Goal: Communication & Community: Answer question/provide support

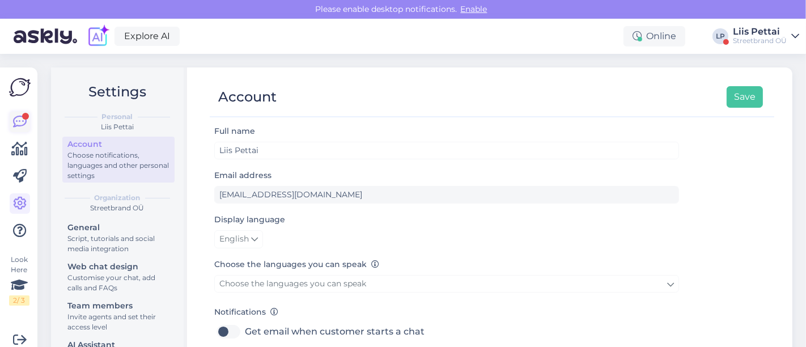
click at [14, 118] on icon at bounding box center [20, 122] width 14 height 14
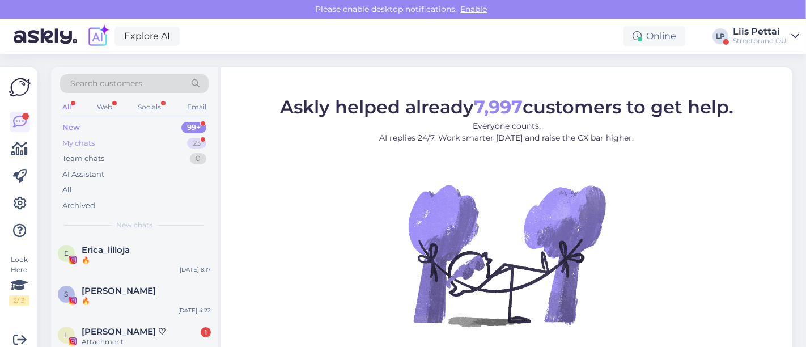
click at [126, 148] on div "My chats 23" at bounding box center [134, 143] width 148 height 16
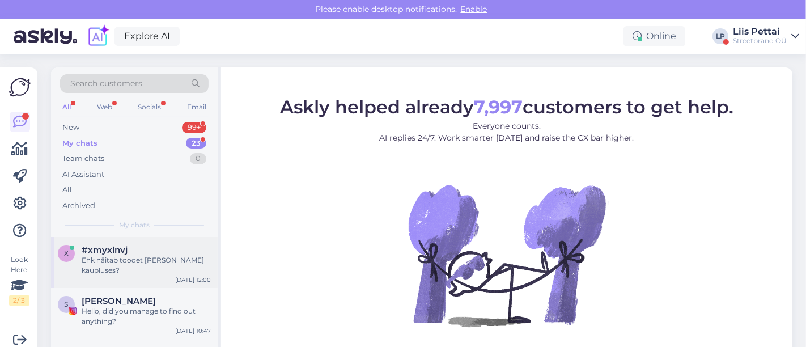
click at [121, 257] on div "Ehk näitab toodet mõnes kaupluses?" at bounding box center [146, 265] width 129 height 20
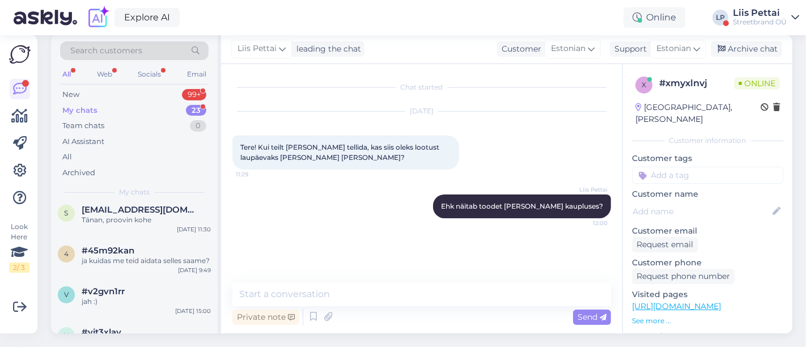
scroll to position [126, 0]
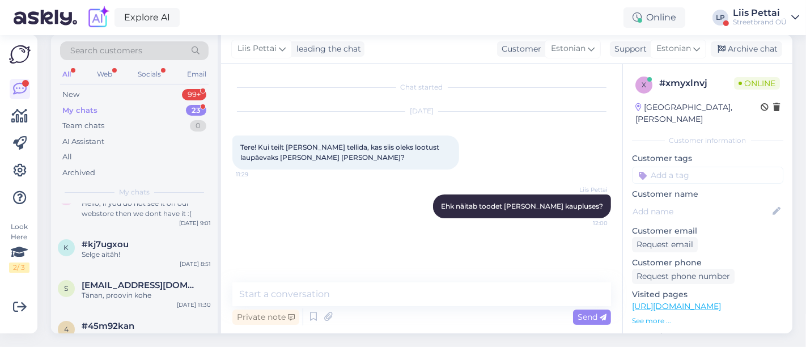
click at [763, 14] on div "Liis Pettai" at bounding box center [759, 12] width 54 height 9
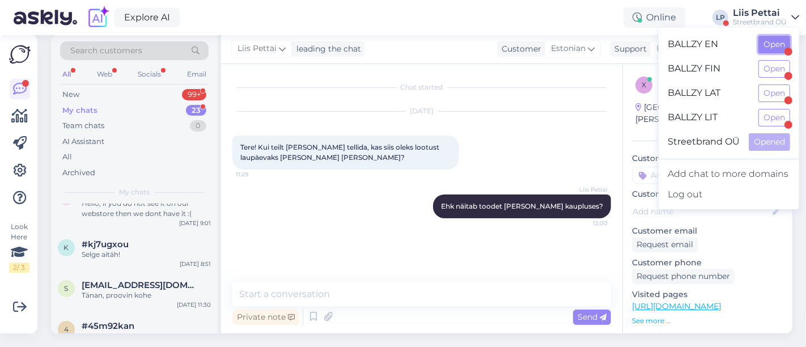
click at [769, 45] on button "Open" at bounding box center [774, 45] width 32 height 18
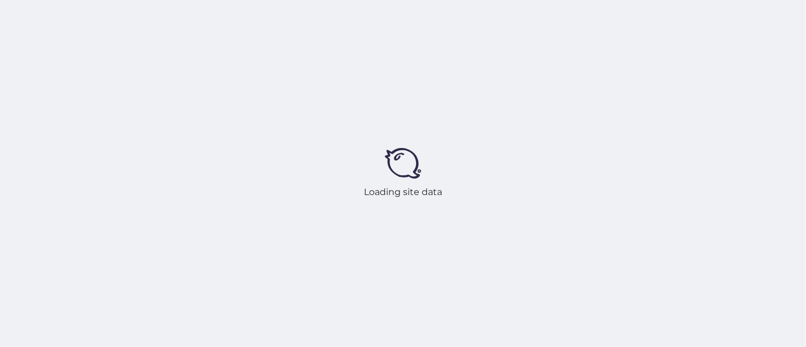
scroll to position [0, 0]
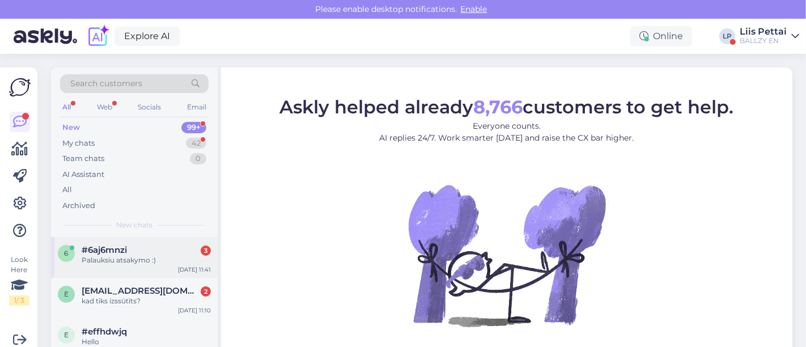
click at [164, 246] on div "#6aj6mnzi 3" at bounding box center [146, 250] width 129 height 10
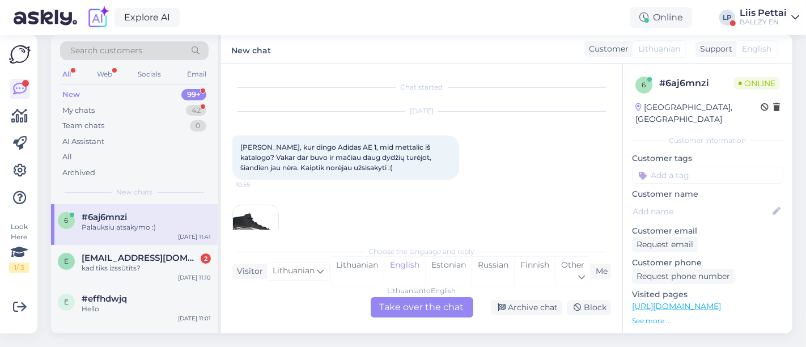
scroll to position [131, 0]
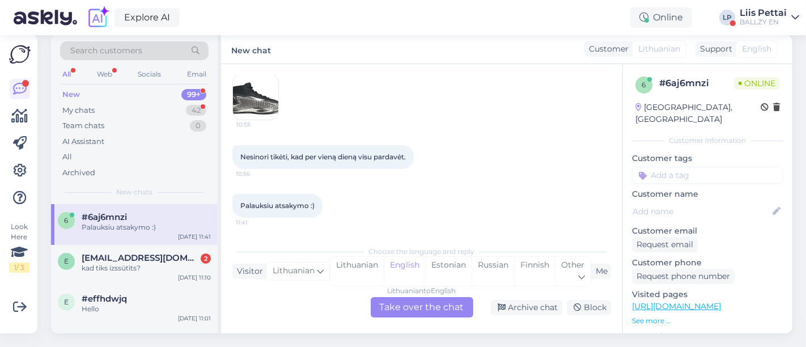
click at [394, 297] on div "Lithuanian to English Take over the chat" at bounding box center [421, 307] width 103 height 20
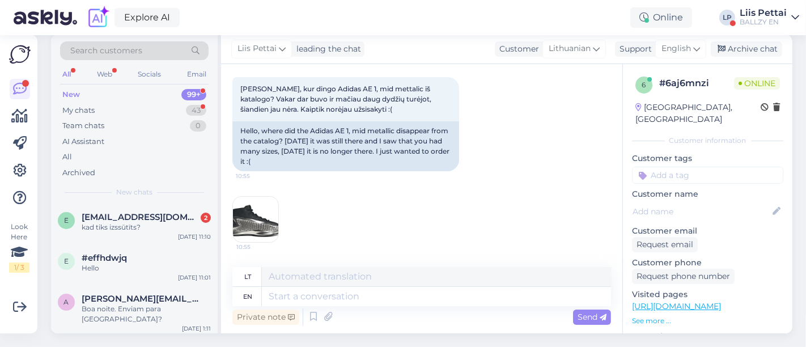
scroll to position [53, 0]
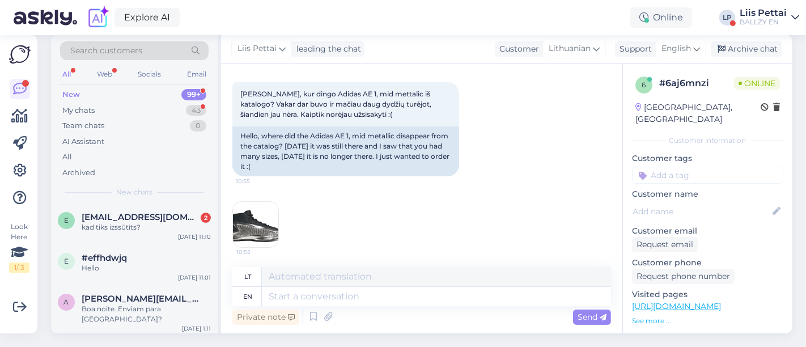
click at [262, 215] on img at bounding box center [255, 224] width 45 height 45
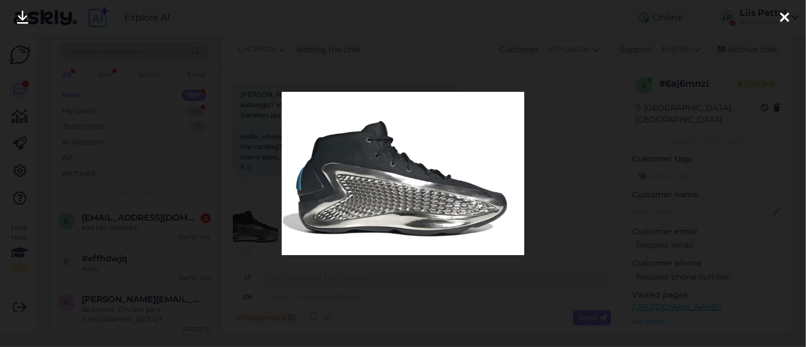
click at [260, 255] on div at bounding box center [403, 173] width 806 height 347
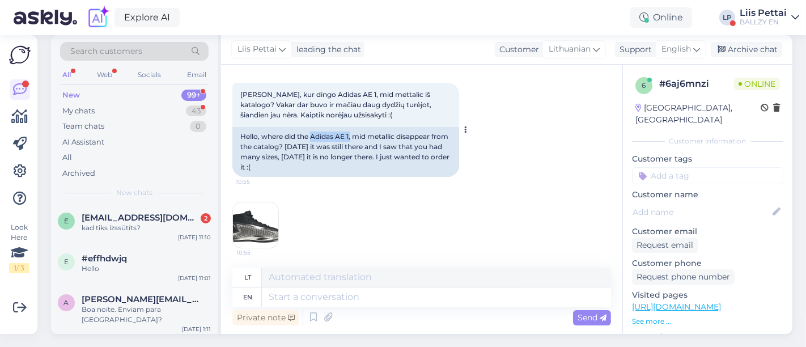
drag, startPoint x: 311, startPoint y: 133, endPoint x: 352, endPoint y: 137, distance: 41.5
click at [352, 137] on div "Hello, where did the Adidas AE 1, mid metallic disappear from the catalog? Yest…" at bounding box center [345, 152] width 227 height 50
copy div "Adidas AE 1,"
click at [402, 295] on textarea at bounding box center [436, 296] width 349 height 19
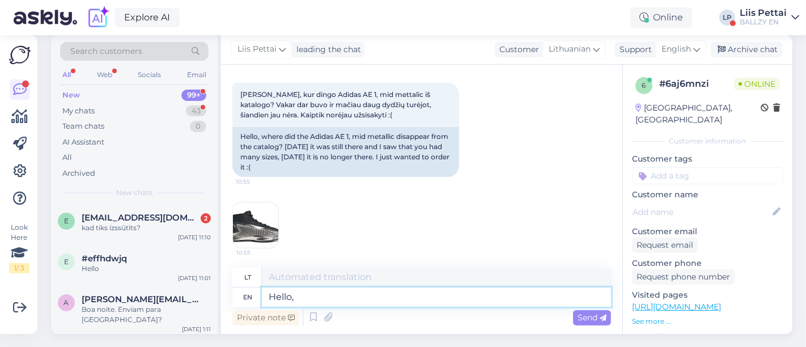
type textarea "Hello,"
type textarea "Sveiki,"
type textarea "Hello, we o"
type textarea "Sveiki, mes"
type textarea "Hello, we only ha"
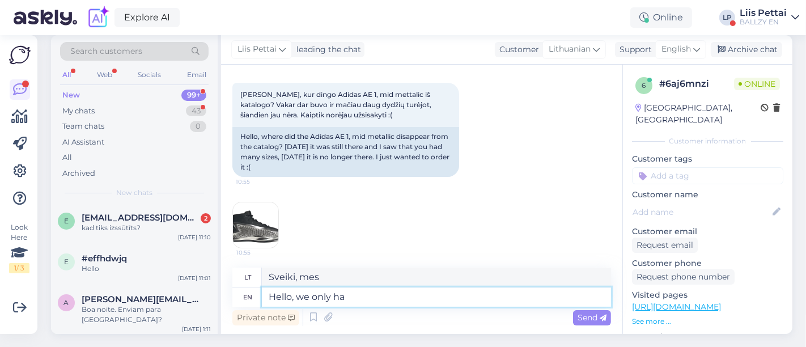
type textarea "Sveiki, mes tik"
type textarea "Hello, we only have th"
type textarea "Sveiki, turime tik"
type textarea "Hello, we only have these in"
type textarea "Sveiki, turime tik šiuos"
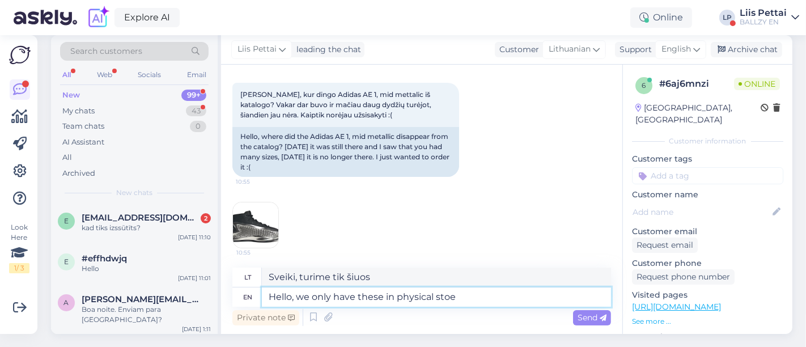
type textarea "Hello, we only have these in physical stoes"
type textarea "Sveiki, šiuos daiktus turime tik fiziškai."
type textarea "Hello, we only have these in physical stoes"
type textarea "Sveiki, šiuos daiktus turime tik fizinėse parduotuvėse."
type textarea "Hello, we only have these in physical stores in"
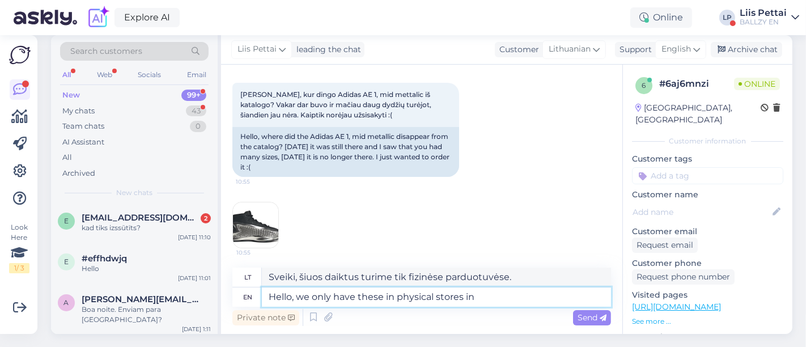
type textarea "Sveiki, šių prekių turime tik fizinėse parduotuvėse."
type textarea "Hello, we only have these in physical stores in Riga and"
type textarea "Sveiki, šių prekių turime tik fizinėse parduotuvėse Rygoje."
type textarea "Hello, we only have these in physical stores in Riga and in"
type textarea "Sveiki, šių prekių turime tik fizinėse parduotuvėse Rygoje ir..."
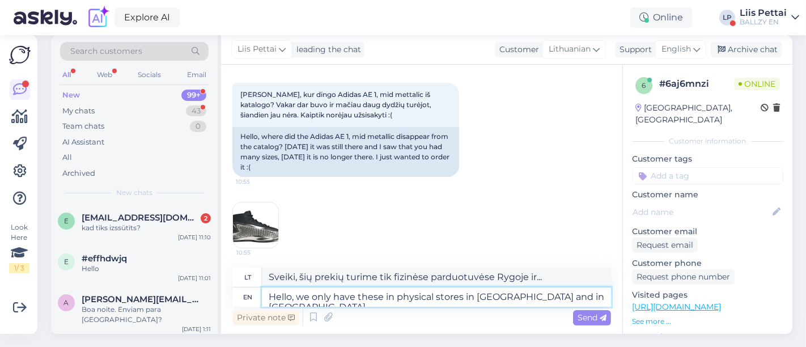
type textarea "Hello, we only have these in physical stores in Riga and in finland"
type textarea "Sveiki, šių prekių turime tik fizinėse parduotuvėse Rygoje ir Suomijoje."
type textarea "Hello, we only have these in physical stores in Riga and in finland,espoo"
type textarea "Sveiki, šių prekių turime tik fizinėse parduotuvėse Rygoje ir Suomijoje, Espe."
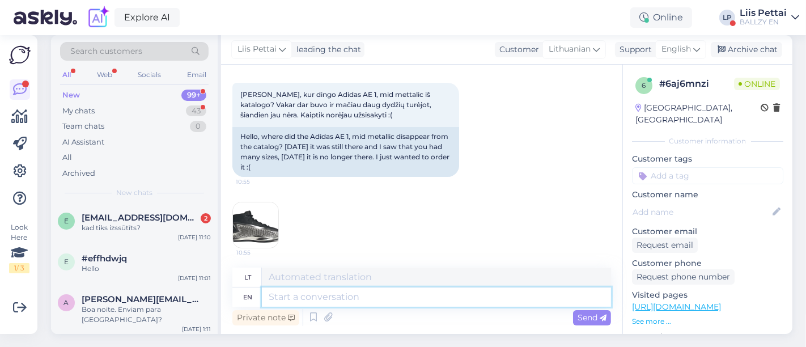
scroll to position [42, 0]
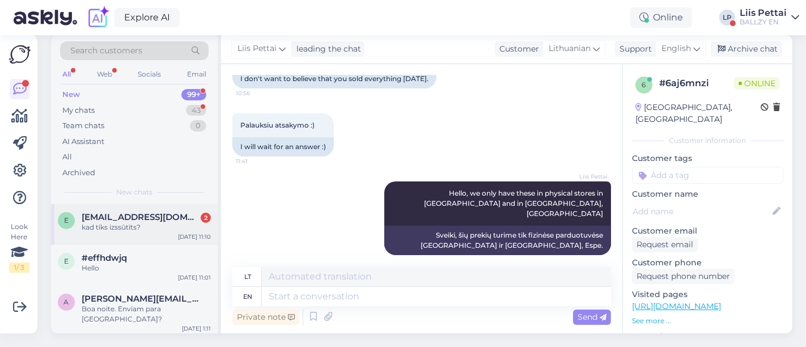
click at [126, 212] on span "[EMAIL_ADDRESS][DOMAIN_NAME]" at bounding box center [141, 217] width 118 height 10
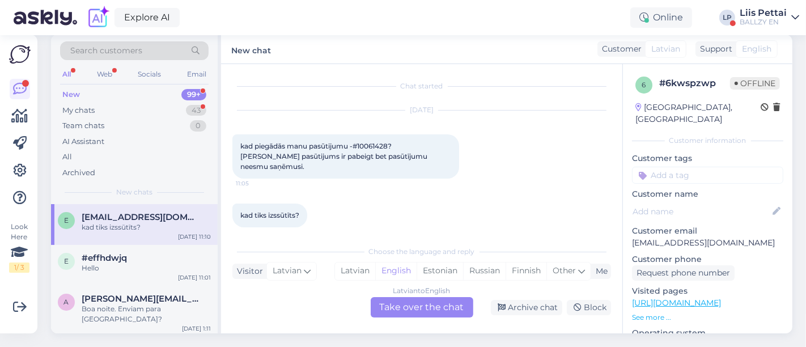
click at [408, 297] on div "Latvian to English Take over the chat" at bounding box center [421, 307] width 103 height 20
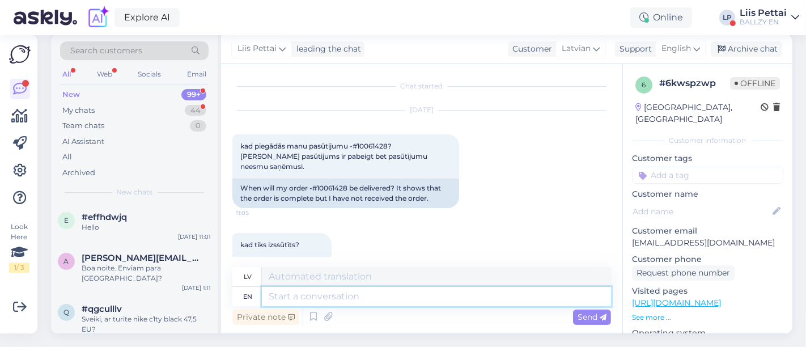
click at [407, 291] on textarea at bounding box center [436, 296] width 349 height 19
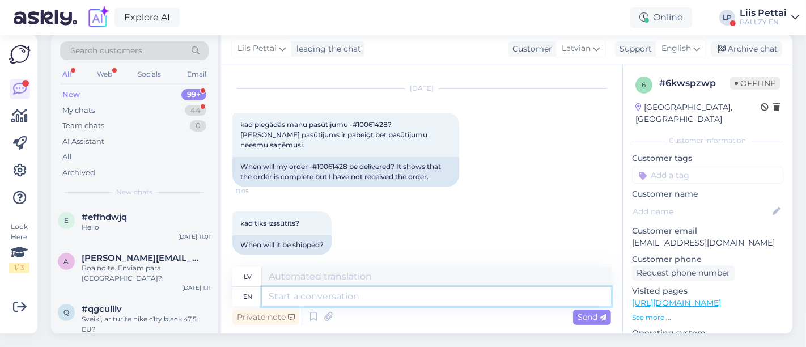
scroll to position [0, 0]
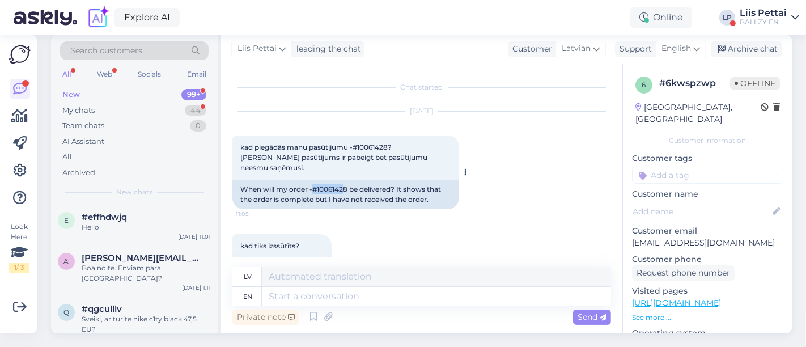
drag, startPoint x: 314, startPoint y: 169, endPoint x: 343, endPoint y: 168, distance: 28.9
click at [343, 180] on div "When will my order -#10061428 be delivered? It shows that the order is complete…" at bounding box center [345, 194] width 227 height 29
click at [123, 103] on div "My chats 44" at bounding box center [134, 111] width 148 height 16
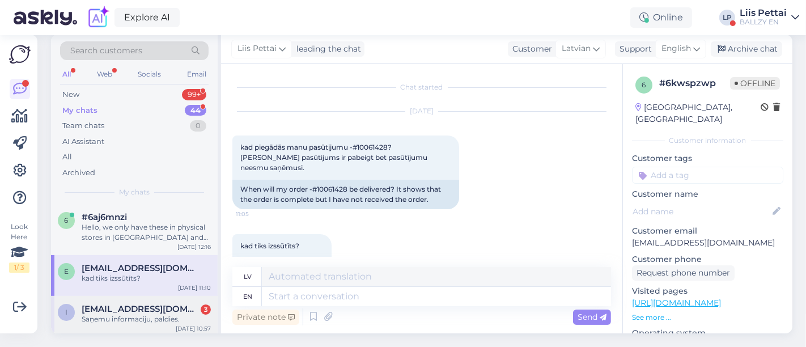
click at [109, 314] on div "Saņemu informaciju, paldies." at bounding box center [146, 319] width 129 height 10
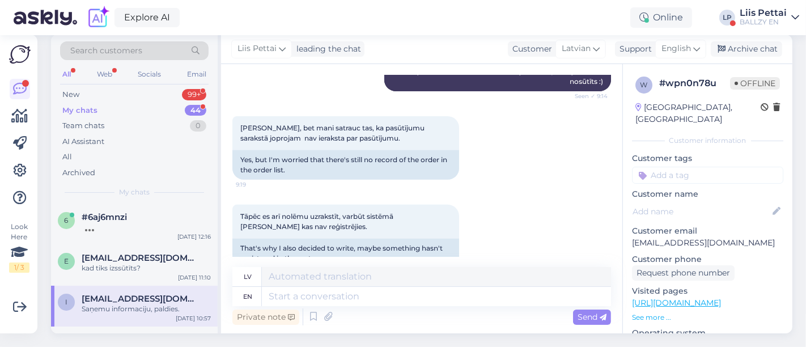
scroll to position [274, 0]
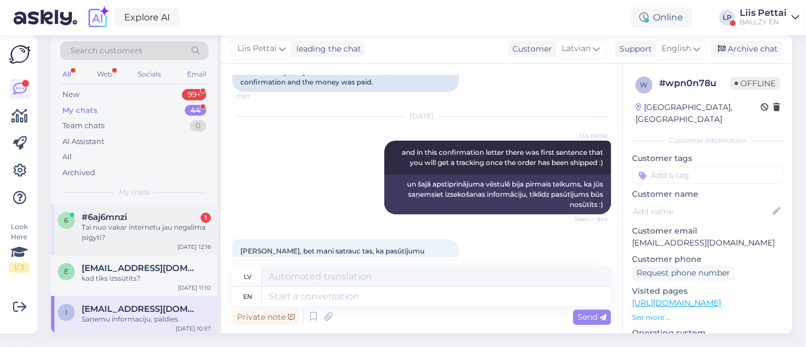
click at [124, 222] on div "Tai nuo vakar internetu jau negalima įsigyti?" at bounding box center [146, 232] width 129 height 20
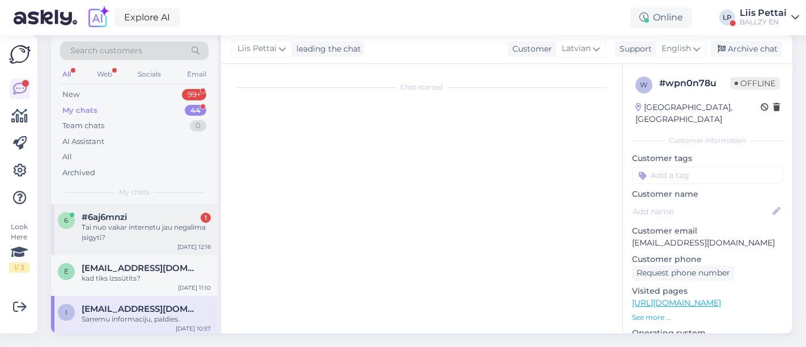
scroll to position [348, 0]
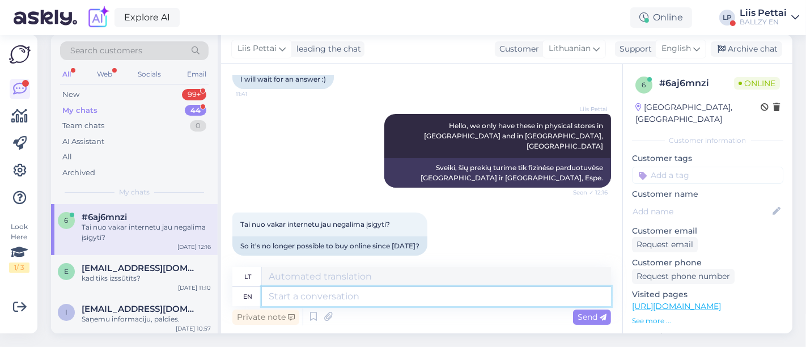
click at [376, 287] on textarea at bounding box center [436, 296] width 349 height 19
type textarea "i wi"
type textarea "aš"
type textarea "i will"
type textarea "aš padarysiu"
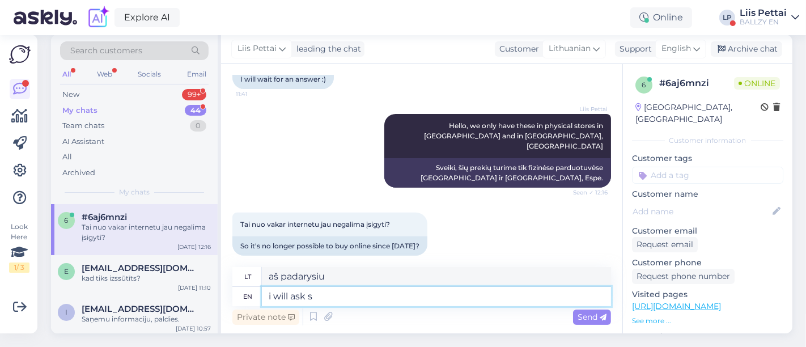
type textarea "i will ask sm"
type textarea "Aš paklausiu"
type textarea "i will ask soe"
type textarea "Aš paklausiu Soe"
type textarea "i will ask"
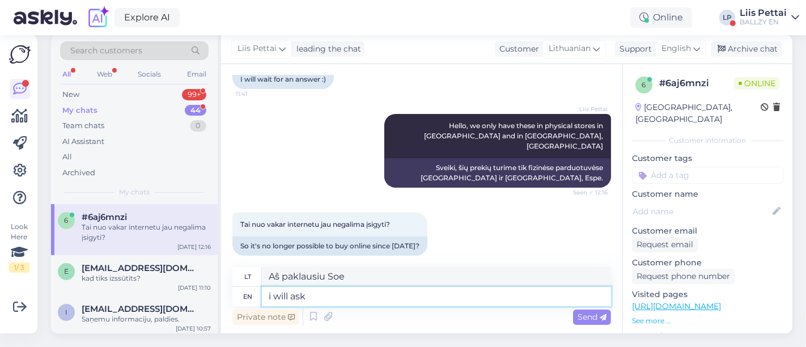
type textarea "Aš paklausiu"
type textarea "i"
type textarea "aš"
type textarea "i will le"
type textarea "aš padarysiu"
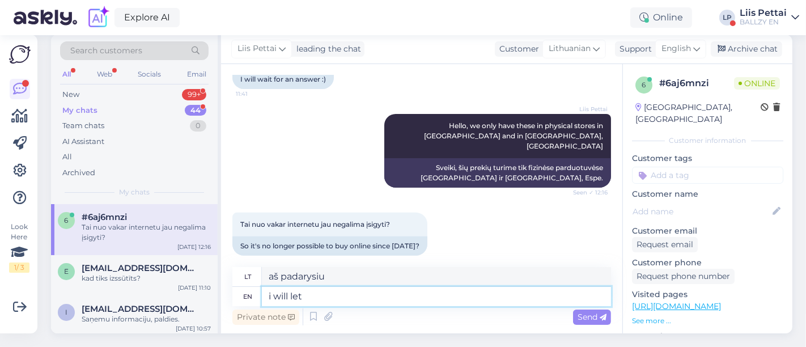
type textarea "i will let y"
type textarea "aš leisiu"
type textarea "i will let you k"
type textarea "Aš tau leisiu"
type textarea "i will let you know"
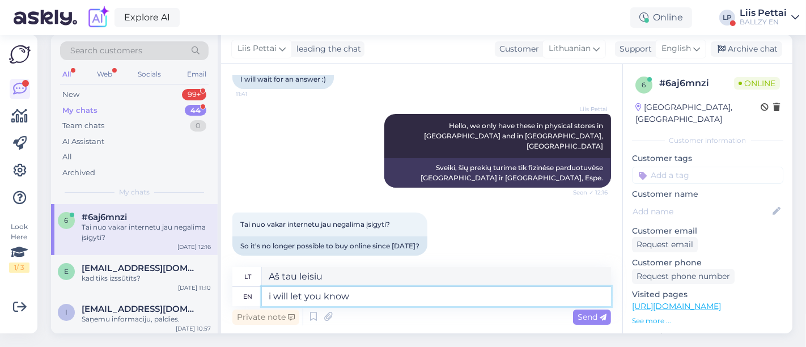
type textarea "Aš tau pranešiu"
type textarea "i will let you know shortly"
type textarea "netrukus pranešiu"
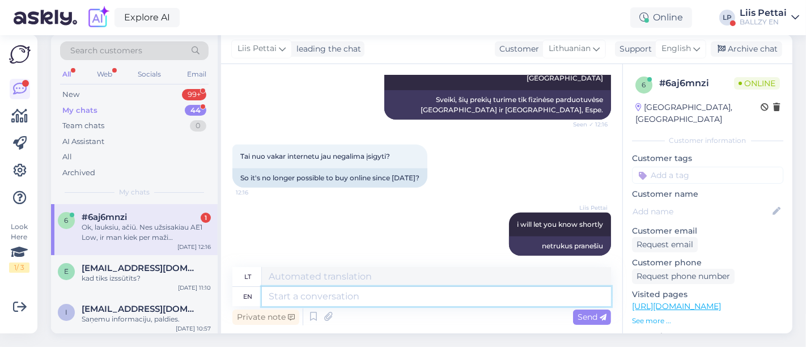
scroll to position [555, 0]
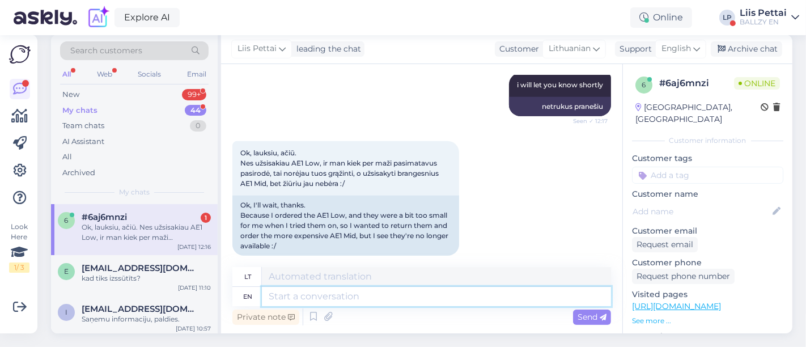
click at [359, 287] on textarea at bounding box center [436, 296] width 349 height 19
click at [165, 222] on div "Ok, lauksiu, ačiū. Nes užsisakiau AE1 Low, ir man kiek per maži pasimatavus pas…" at bounding box center [146, 232] width 129 height 20
click at [152, 87] on div "New 99+" at bounding box center [134, 95] width 148 height 16
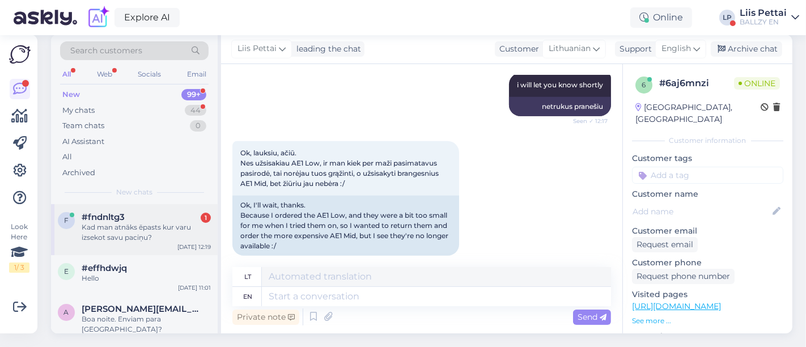
click at [151, 222] on div "Kad man atnāks ēpasts kur varu izsekot savu paciņu?" at bounding box center [146, 232] width 129 height 20
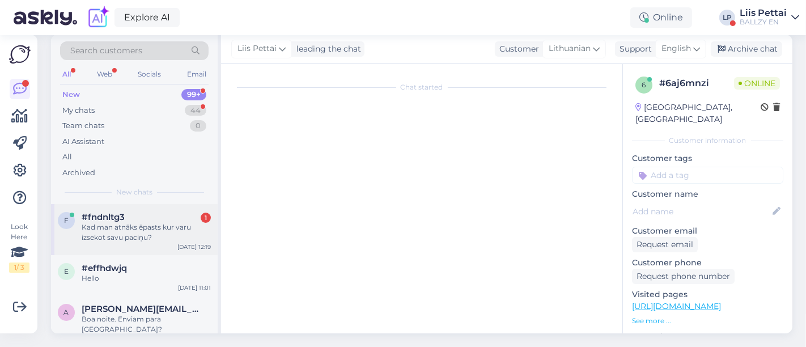
scroll to position [13, 0]
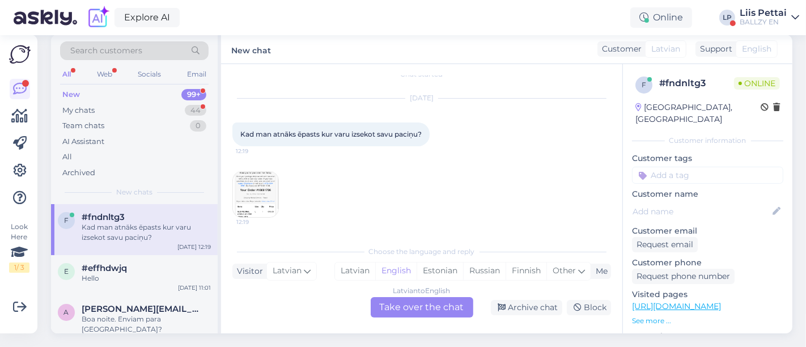
click at [265, 198] on img at bounding box center [255, 194] width 45 height 45
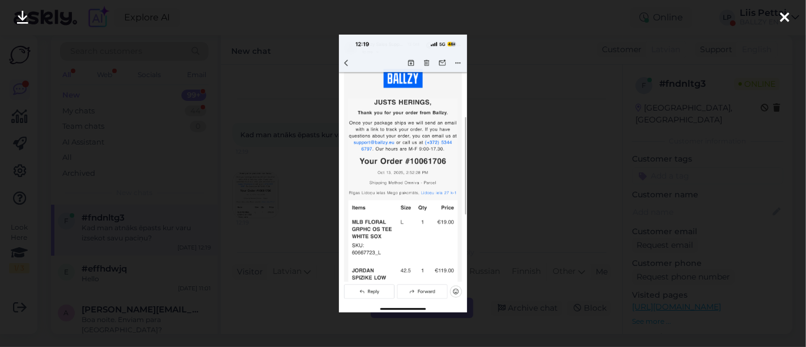
click at [265, 198] on div at bounding box center [403, 173] width 806 height 347
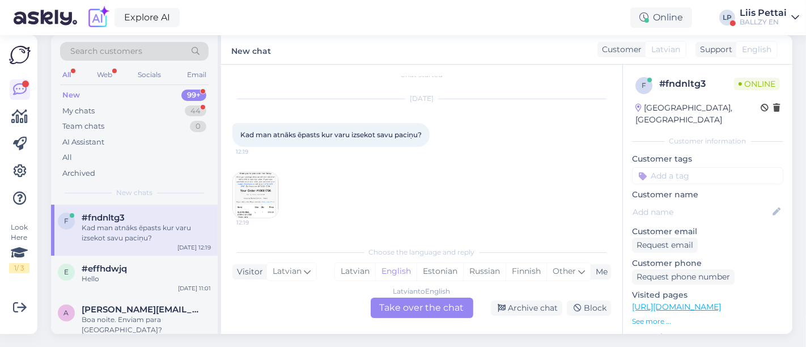
click at [403, 297] on div "Latvian to English Take over the chat" at bounding box center [421, 307] width 103 height 20
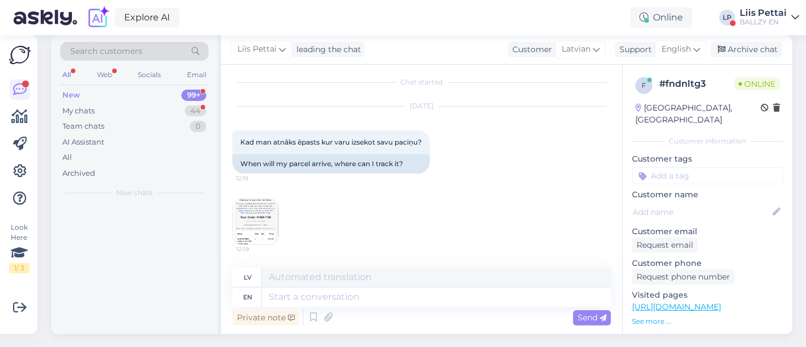
scroll to position [5, 0]
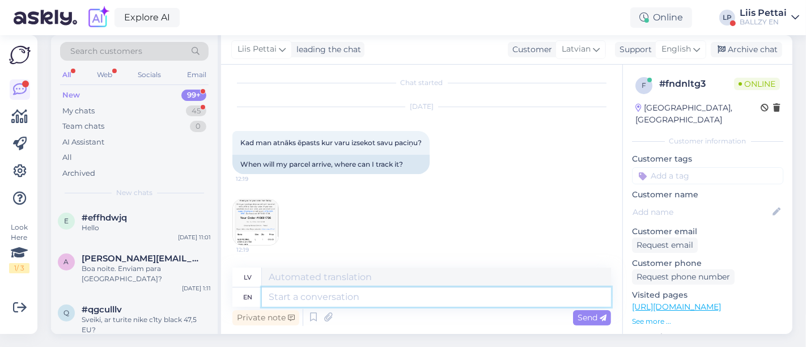
click at [397, 302] on textarea at bounding box center [436, 296] width 349 height 19
click at [265, 225] on img at bounding box center [255, 221] width 45 height 45
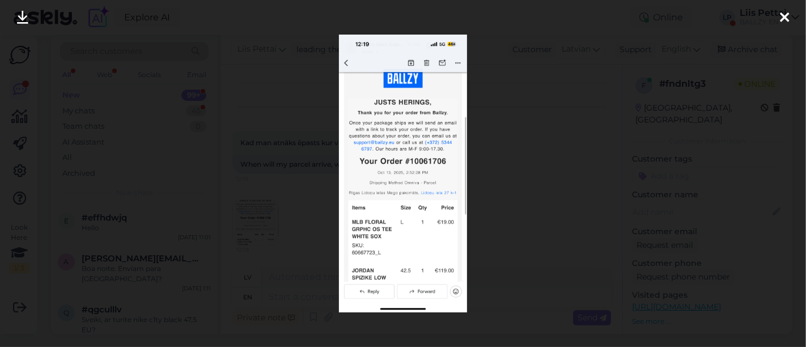
drag, startPoint x: 296, startPoint y: 221, endPoint x: 299, endPoint y: 229, distance: 9.0
click at [297, 221] on div at bounding box center [403, 173] width 806 height 347
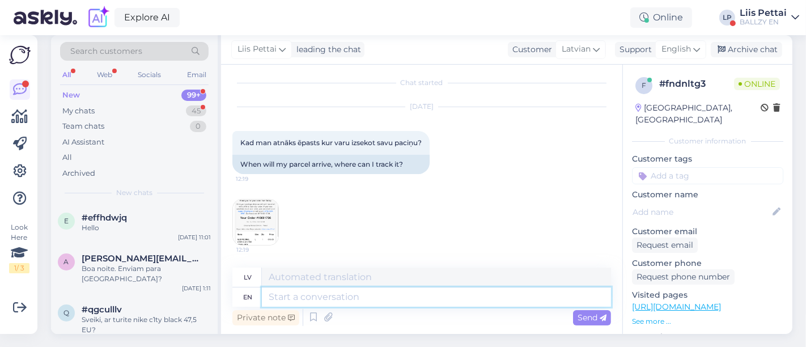
click at [336, 293] on textarea at bounding box center [436, 296] width 349 height 19
type textarea "hello, y"
type textarea "sveiki,"
type textarea "hello, you se"
type textarea "sveiks, tu"
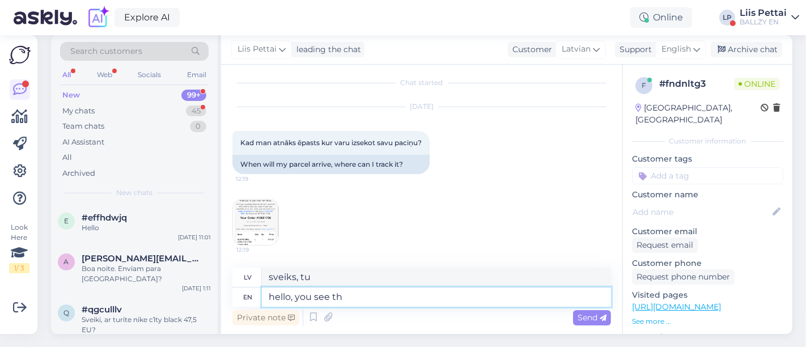
type textarea "hello, you see the"
type textarea "sveiki, redzi"
type textarea "hello, you see the fi"
type textarea "Sveiki, redzi,"
type textarea "hello, you see the first s"
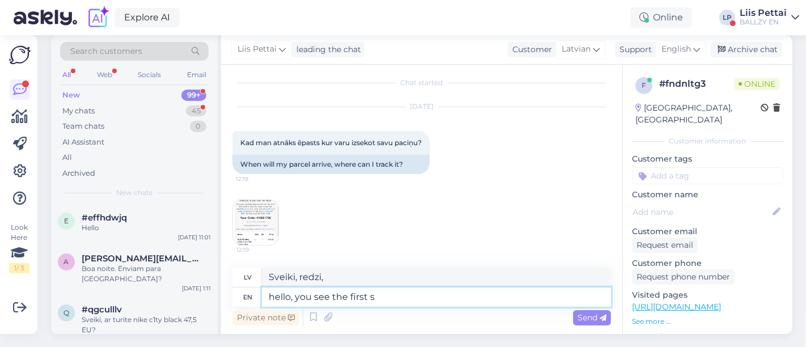
type textarea "Sveiki, jūs redzat pirmo"
type textarea "hello, you see the first sentence in"
type textarea "Sveiki, redzi pirmo teikumu"
type textarea "hello, you see the first sentence in t"
type textarea "sveiki, redzat pirmo teikumu"
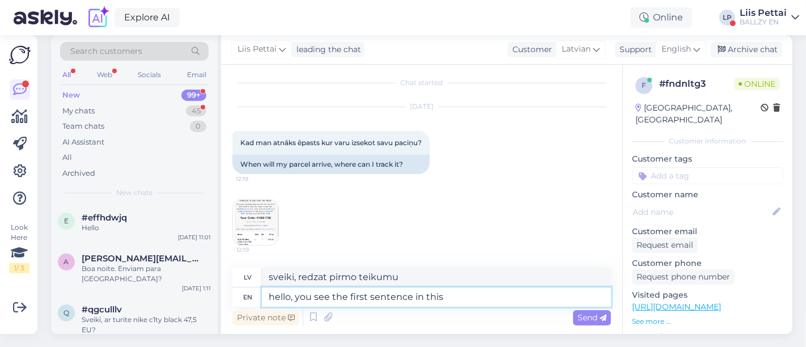
type textarea "hello, you see the first sentence in this p"
type textarea "sveiki, redzi pirmo teikumu šajā"
type textarea "hello, you see the first sentence in this picture?"
type textarea "Sveiki, vai redzat pirmo teikumu šajā attēlā?"
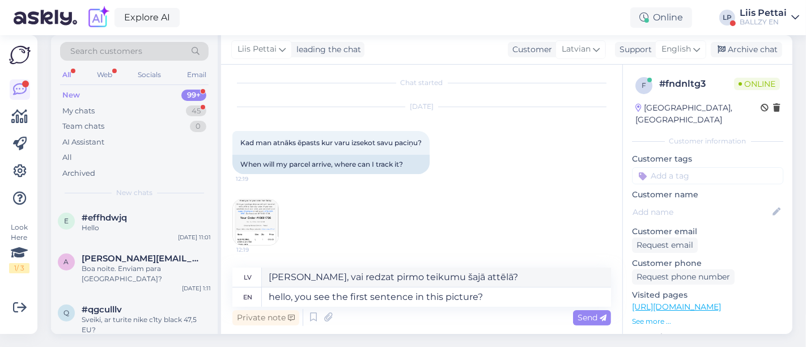
click at [257, 219] on img at bounding box center [255, 221] width 45 height 45
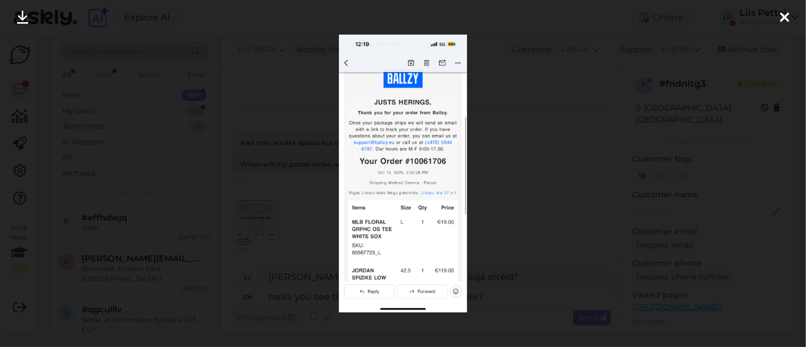
click at [282, 222] on div at bounding box center [403, 173] width 806 height 347
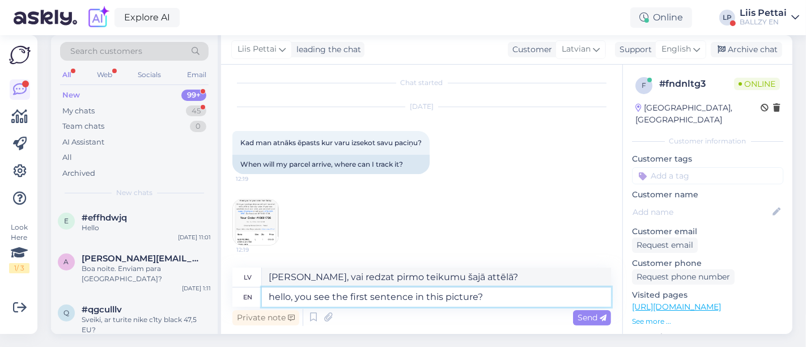
drag, startPoint x: 508, startPoint y: 287, endPoint x: 506, endPoint y: 296, distance: 9.1
click at [506, 296] on textarea "hello, you see the first sentence in this picture?" at bounding box center [436, 296] width 349 height 19
type textarea "hello, you see the first sentence in this picture"
type textarea "Sveiki, šajā attēlā redzat pirmo teikumu"
type textarea "hello, you see the first sentence in this picture under"
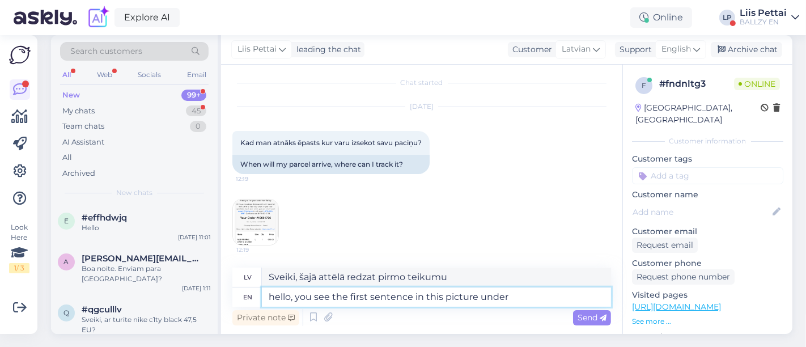
type textarea "sveiki, šajā attēlā redzat pirmo teikumu zemāk"
type textarea "hello, you see the first sentence in this picture under your n"
type textarea "sveiki, šajā attēlā zem sava redzat pirmo teikumu"
type textarea "hello, you see the first sentence in this picture under your name?"
type textarea "[PERSON_NAME], vai redzat pirmo teikumu šajā attēlā zem [PERSON_NAME]?"
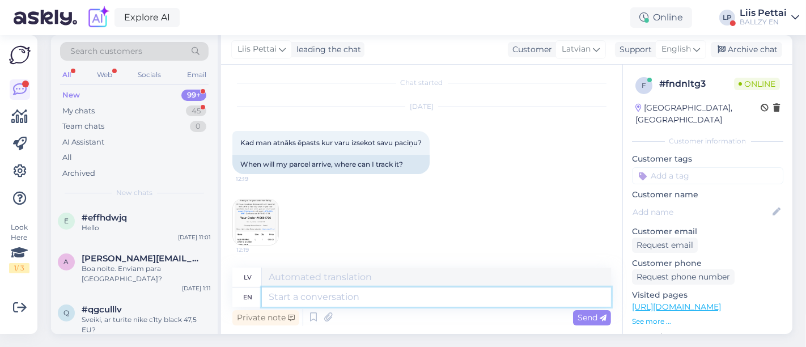
scroll to position [42, 0]
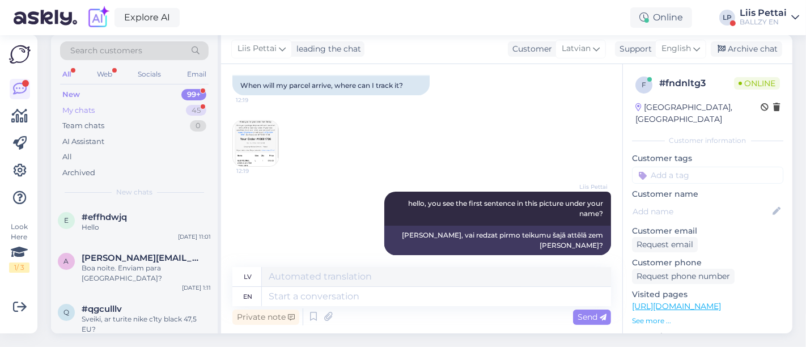
click at [123, 103] on div "My chats 45" at bounding box center [134, 111] width 148 height 16
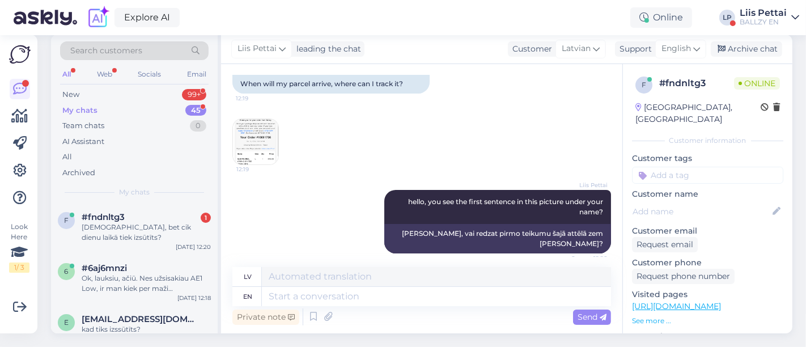
scroll to position [50, 0]
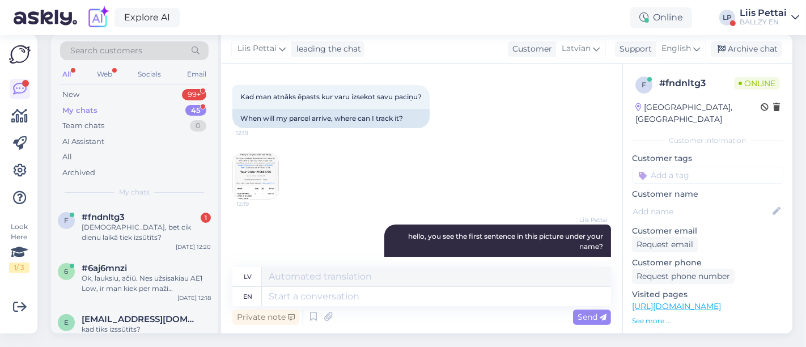
click at [259, 174] on img at bounding box center [255, 176] width 45 height 45
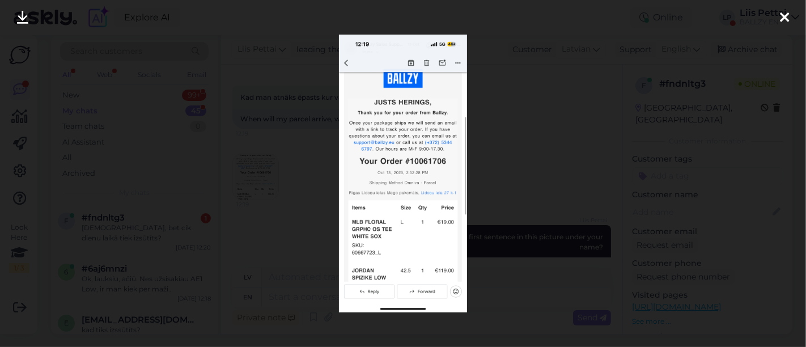
click at [291, 248] on div at bounding box center [403, 173] width 806 height 347
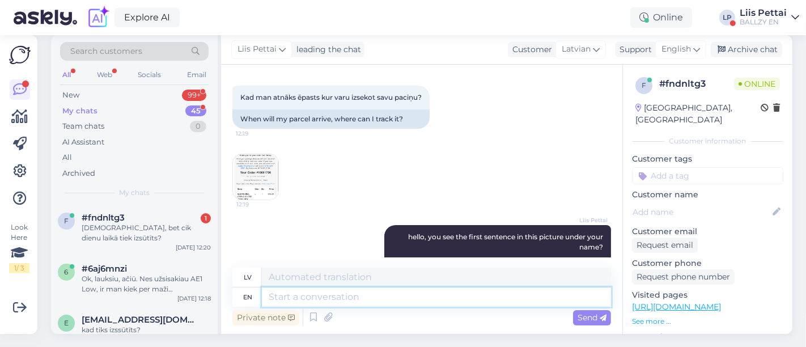
click at [322, 299] on textarea at bounding box center [436, 296] width 349 height 19
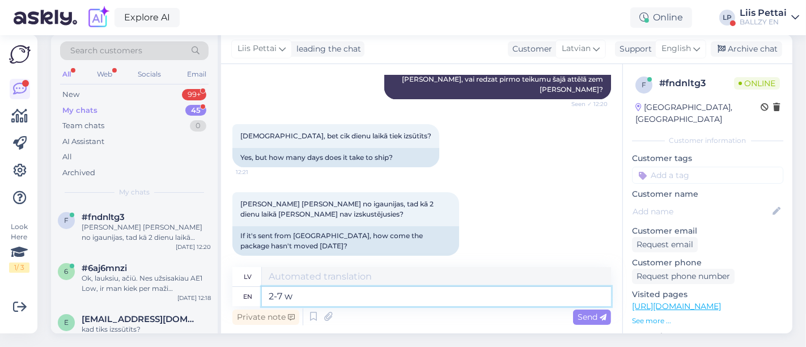
type textarea "2-7 wo"
type textarea "2–7"
type textarea "2-7 workdays"
type textarea "2–7 darba dienas"
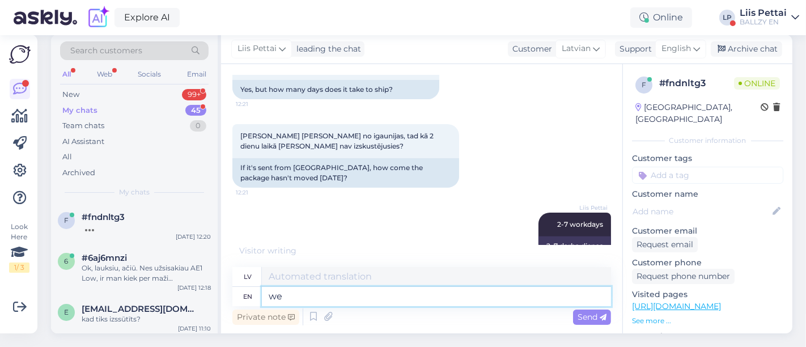
type textarea "we"
type textarea "mēs"
type textarea "we have"
type textarea "mums ir"
type textarea "we have other or"
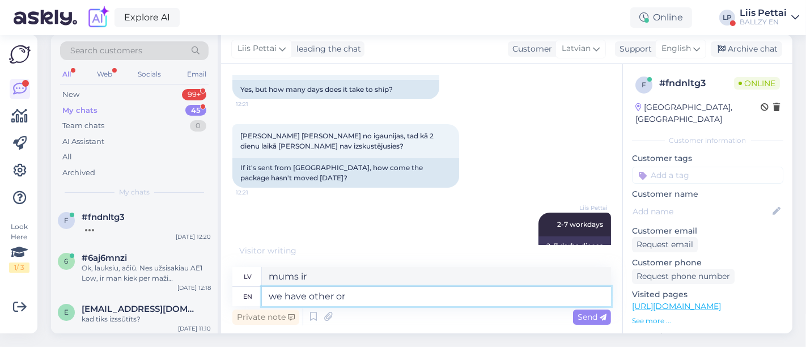
type textarea "mums ir citi"
type textarea "we have other order als"
type textarea "mums ir cita kārtība"
type textarea "we have other order also :"
type textarea "mums ir arī citi pasūtījumi"
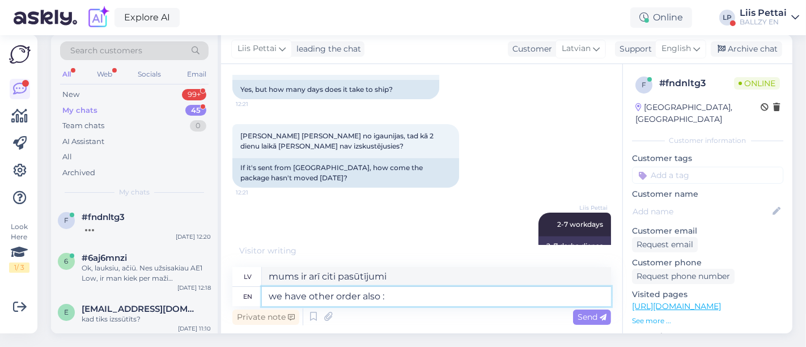
type textarea "we have other order also :)"
type textarea "Mums ir arī citi pasūtījumi :)"
drag, startPoint x: 417, startPoint y: 293, endPoint x: 243, endPoint y: 280, distance: 174.9
click at [243, 287] on div "en we have other order also :)" at bounding box center [421, 296] width 378 height 19
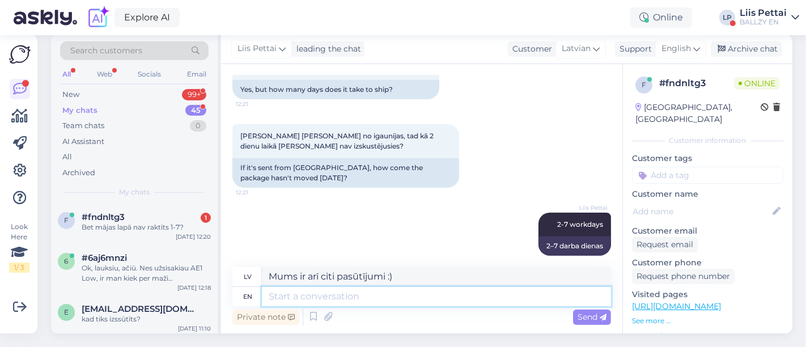
scroll to position [375, 0]
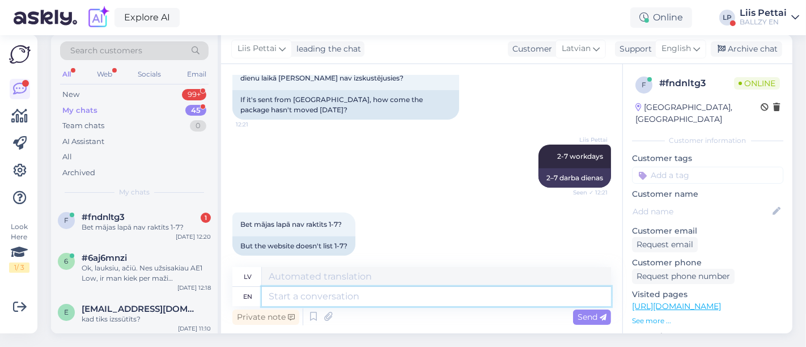
click at [412, 287] on textarea at bounding box center [436, 296] width 349 height 19
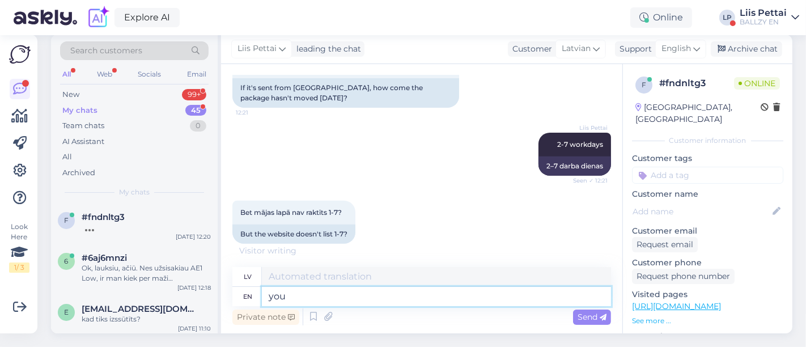
type textarea "you m"
type textarea "tu"
type textarea "you mean"
type textarea "tu domā"
type textarea "you mean that web"
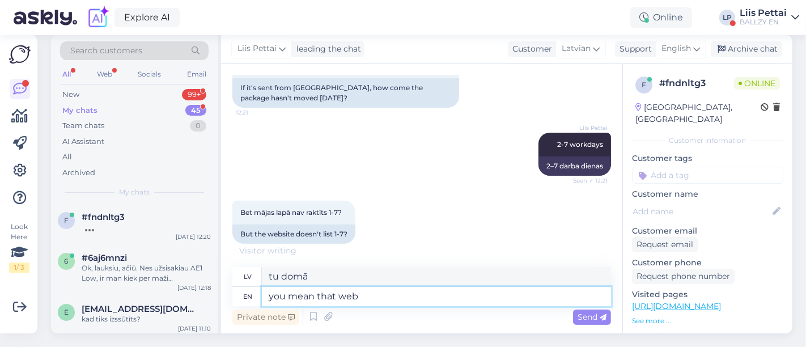
type textarea "tu domā to"
type textarea "you mean that website s"
type textarea "tu domā to vietni"
type textarea "you mean that website says"
type textarea "tu domā, ka tīmekļa vietnē teikts"
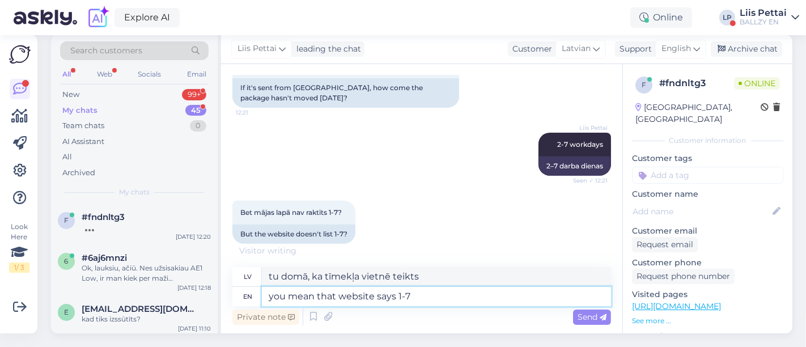
type textarea "you mean that website says 1-7"
type textarea "Tu domā, ka tīmekļa vietnē ir rakstīts 1–7"
type textarea "you mean that website says 1-7 workdays?"
type textarea "Tu domā, ka mājaslapā ir rakstīts 1-7 darba dienas?"
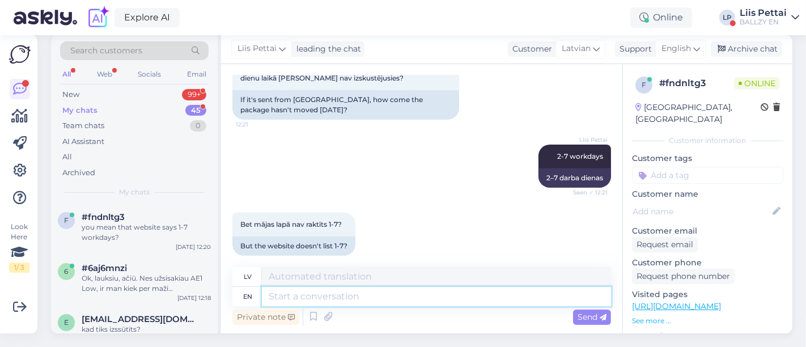
scroll to position [443, 0]
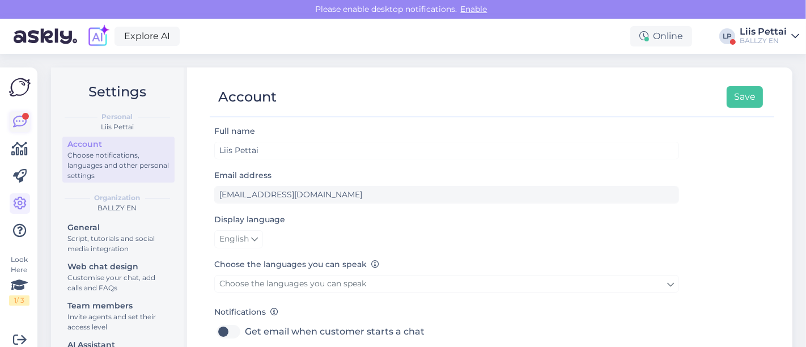
click at [24, 114] on div at bounding box center [25, 116] width 7 height 7
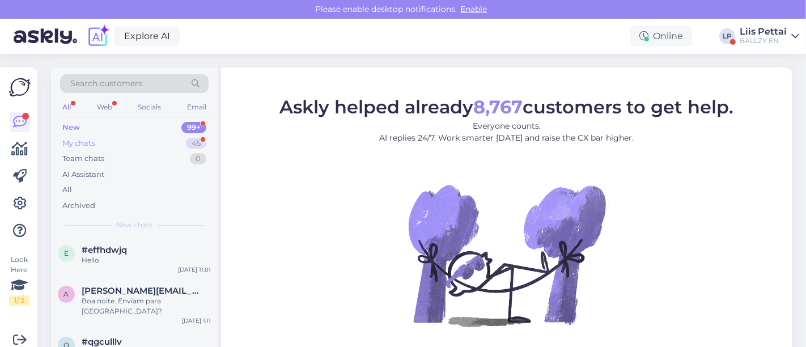
click at [134, 142] on div "My chats 45" at bounding box center [134, 143] width 148 height 16
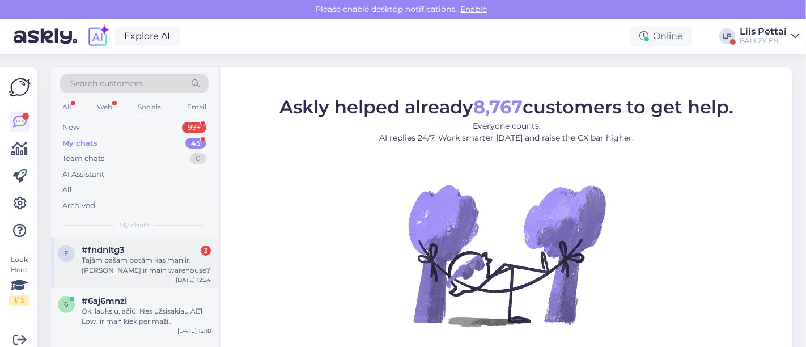
click at [123, 242] on div "f #fndnltg3 3 Tajām pašam botām kas man ir, kur tad ir main warehouse? Oct 15 1…" at bounding box center [134, 262] width 167 height 51
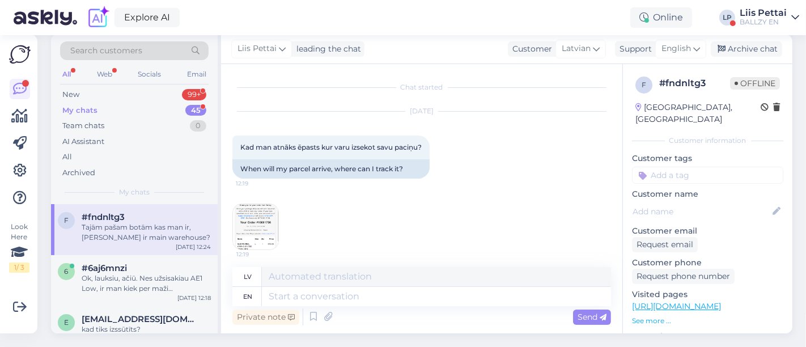
scroll to position [718, 0]
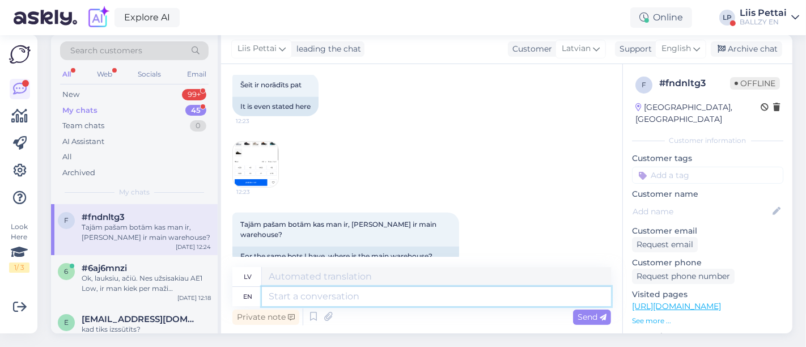
click at [341, 287] on textarea at bounding box center [436, 296] width 349 height 19
click at [258, 154] on img at bounding box center [255, 164] width 45 height 45
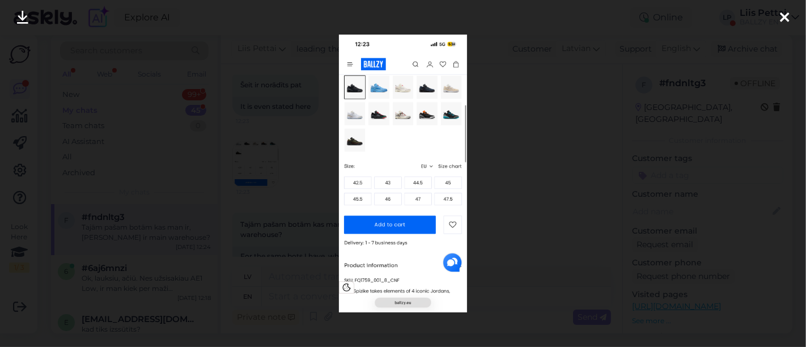
scroll to position [32, 0]
click at [252, 197] on div at bounding box center [403, 173] width 806 height 347
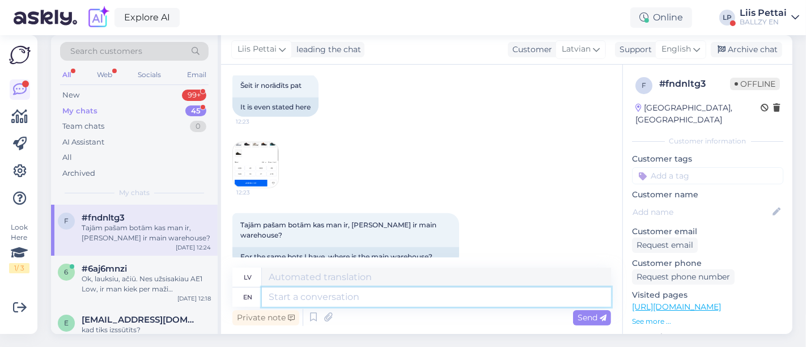
click at [317, 293] on textarea at bounding box center [436, 296] width 349 height 19
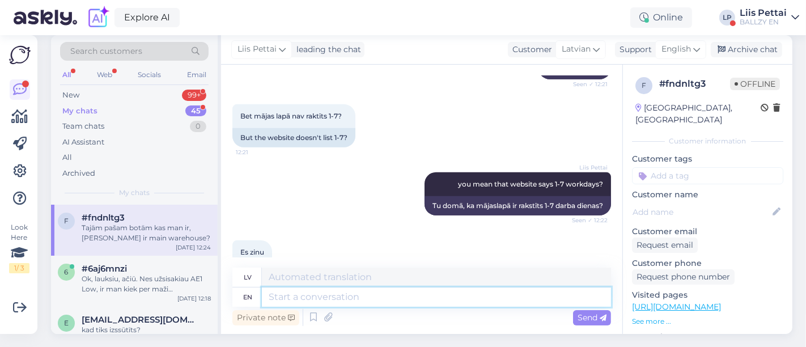
scroll to position [718, 0]
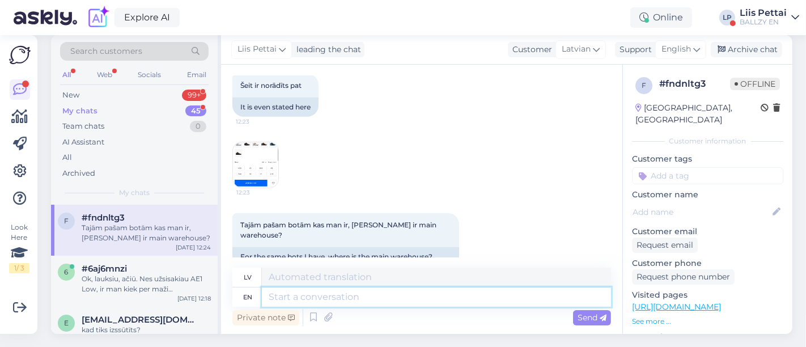
click at [509, 300] on textarea at bounding box center [436, 296] width 349 height 19
type textarea "estonia"
type textarea "Igaunija"
type textarea "estonia :)"
type textarea "Igaunija :)"
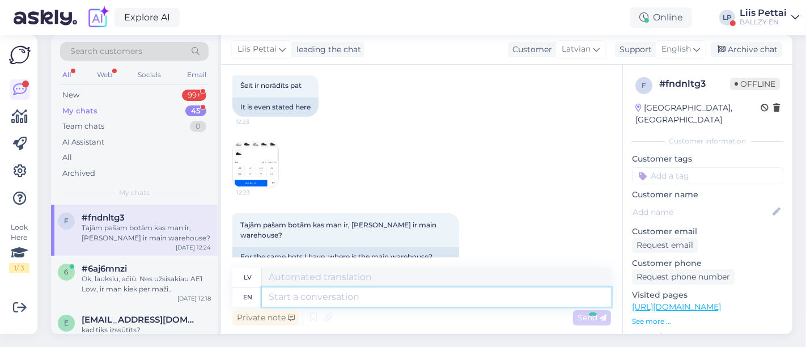
scroll to position [42, 0]
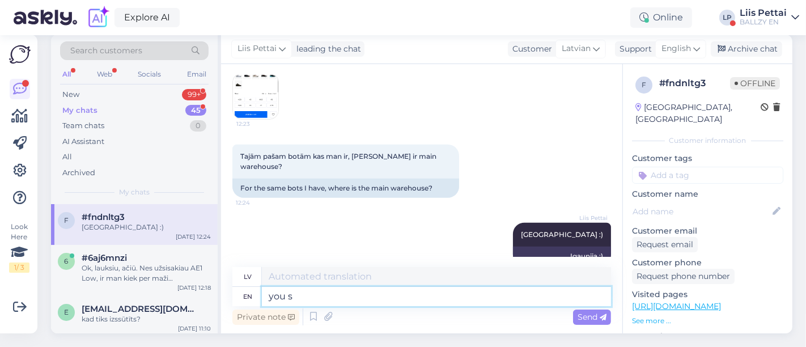
type textarea "you sh"
type textarea "tu"
type textarea "you should con"
type textarea "tev vajadzētu"
type textarea "you should consider t"
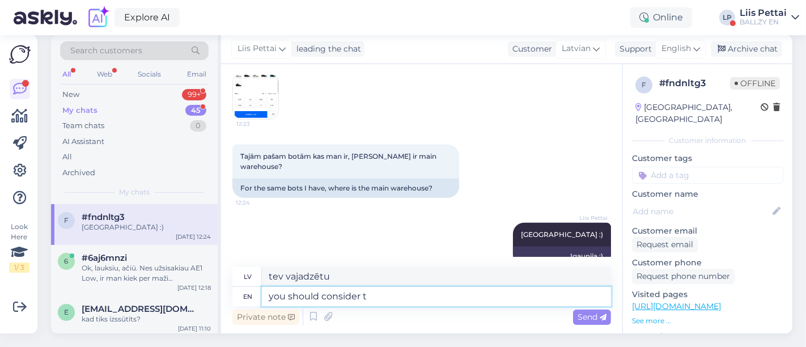
type textarea "jums vajadzētu apsvērt"
type textarea "you should consider that"
type textarea "tev vajadzētu to apsvērt"
type textarea "you should consider that we ha"
type textarea "jums vajadzētu ņemt vērā, ka mēs"
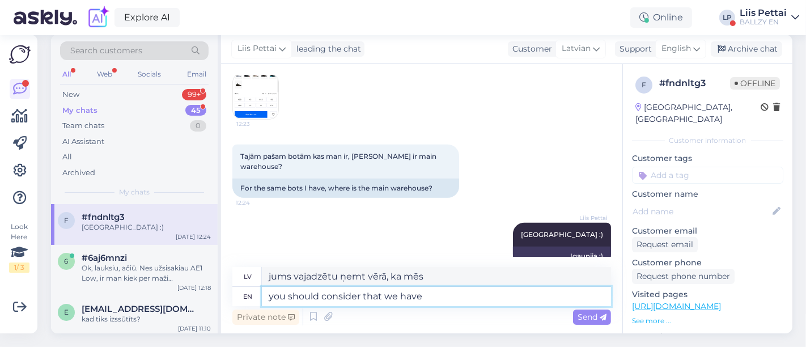
type textarea "you should consider that we have"
type textarea "jums vajadzētu ņemt vērā, ka mums ir"
type textarea "you should consider that we have more th"
type textarea "jums vajadzētu ņemt vērā, ka mums ir vairāk"
type textarea "you should consider that we have more then 1"
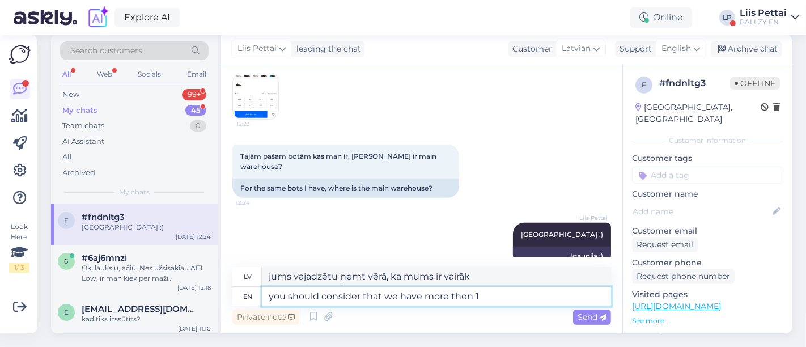
type textarea "jums vajadzētu ņemt vērā, ka mums ir vairāk nekā"
type textarea "you should consider that we have more then 1 o"
type textarea "jums jāņem vērā, ka mums ir vairāk nekā 1"
type textarea "you should consider that we have more then 1 order"
type textarea "Jums jāņem vērā, ka mums ir vairāk nekā 1 pasūtījums"
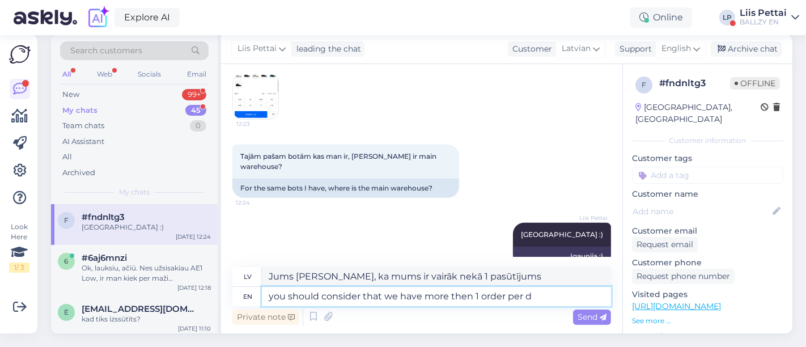
type textarea "you should consider that we have more then 1 order per da"
type textarea "Jums jāņem vērā, ka mums ir vairāk nekā 1 pasūtījums uz vienu"
type textarea "you should consider that we have more then 1 order per day and"
type textarea "Jums jāņem vērā, ka mums ir vairāk nekā 1 pasūtījums dienā"
type textarea "you should consider that we have more then 1 order per day and"
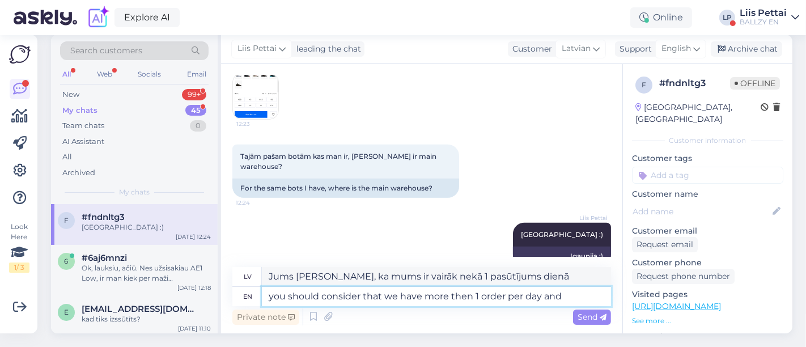
type textarea "Jums jāņem vērā, ka mums ir vairāk nekā viens pasūtījums dienā, un"
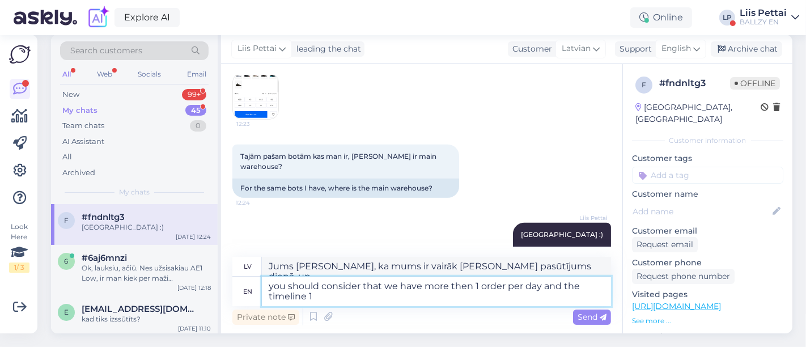
type textarea "you should consider that we have more then 1 order per day and the timeline 1-"
type textarea "Jums jāņem vērā, ka mums ir vairāk nekā viens pasūtījums dienā, un laika grafiks"
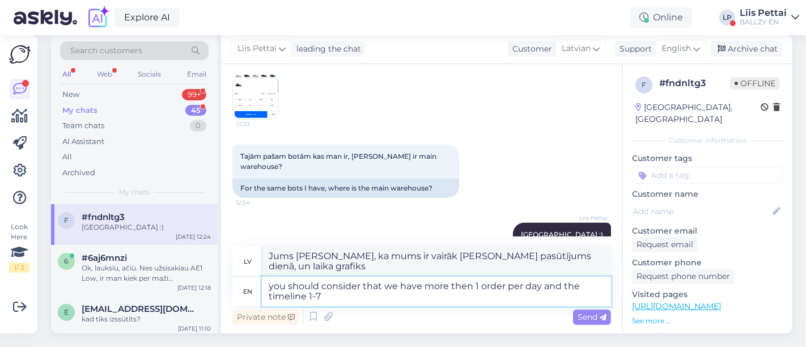
type textarea "you should consider that we have more then 1 order per day and the timeline 1-7"
type textarea "Jums jāņem vērā, ka mums ir vairāk nekā viens pasūtījums dienā, un laika grafik…"
type textarea "you should consider that we have more then 1 order per day and the timeline 1-7…"
type textarea "Jums jāņem vērā, ka mums ir vairāk nekā 1 pasūtījums dienā, un izpildes laiks i…"
type textarea "you should consider that we have more then 1 order per day and the timeline 1-7…"
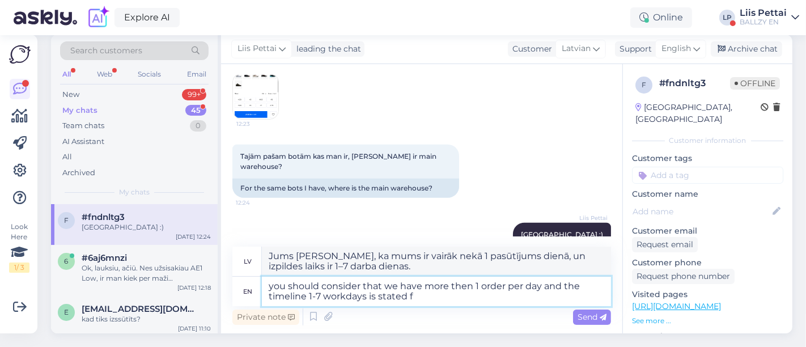
type textarea "Jums jāņem vērā, ka mums ir vairāk nekā 1 pasūtījums dienā, un norādītais izpil…"
type textarea "you should consider that we have more then 1 order per day and the timeline 1-7…"
type textarea "Jums [PERSON_NAME], ka mums ir vairāk nekā 1 pasūtījums dienā, un tam ir norādī…"
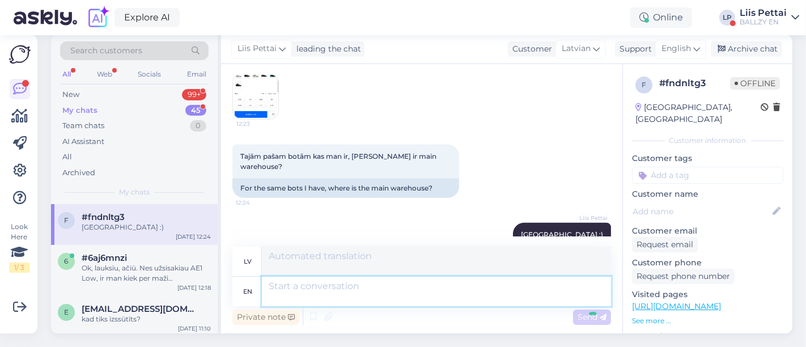
scroll to position [875, 0]
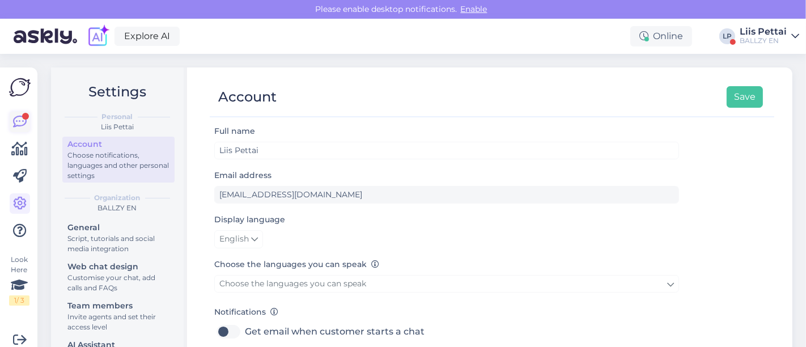
click at [19, 124] on icon at bounding box center [20, 122] width 14 height 14
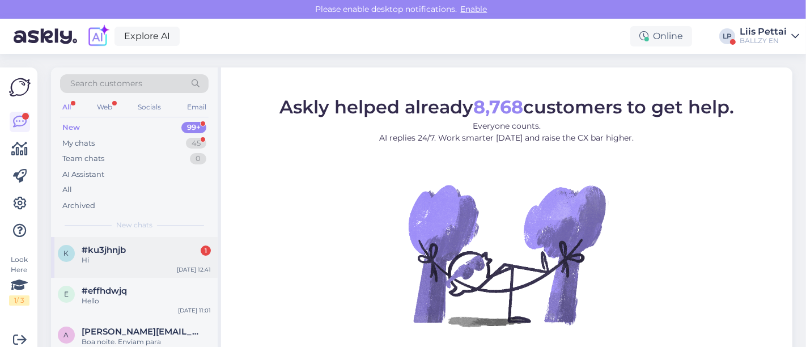
click at [90, 256] on div "Hi" at bounding box center [146, 260] width 129 height 10
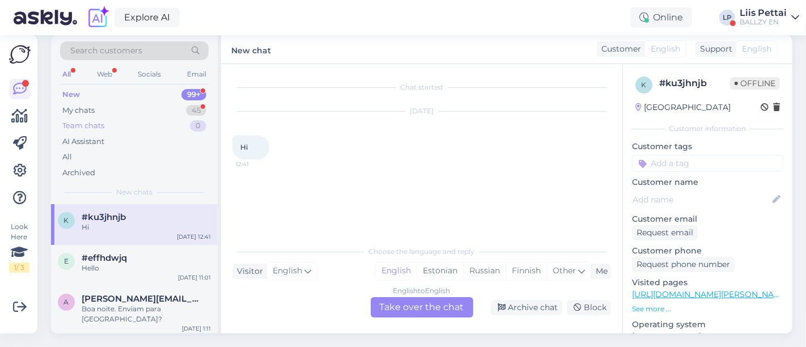
click at [103, 118] on div "Team chats 0" at bounding box center [134, 126] width 148 height 16
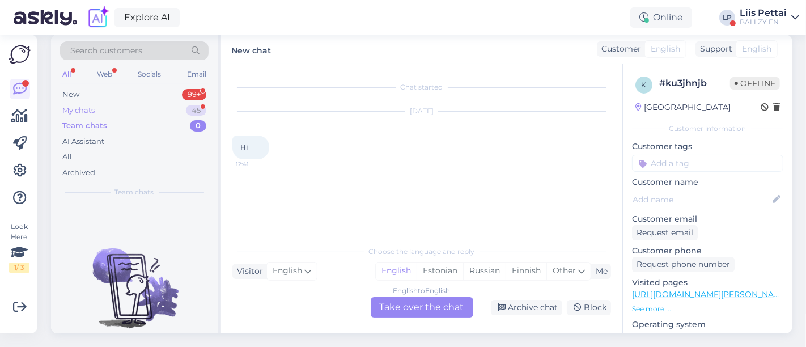
click at [104, 103] on div "My chats 45" at bounding box center [134, 111] width 148 height 16
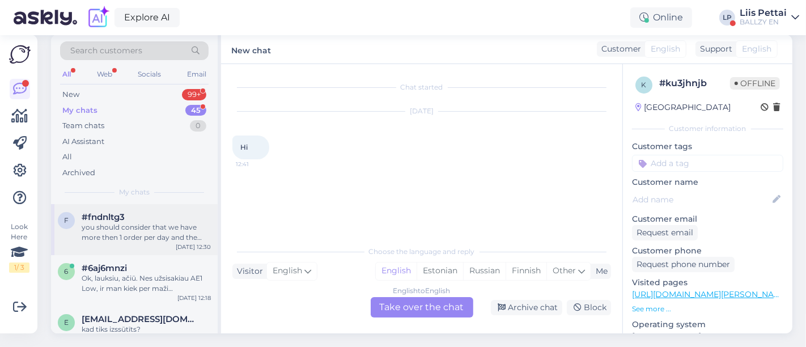
click at [105, 225] on div "you should consider that we have more then 1 order per day and the timeline 1-7…" at bounding box center [146, 232] width 129 height 20
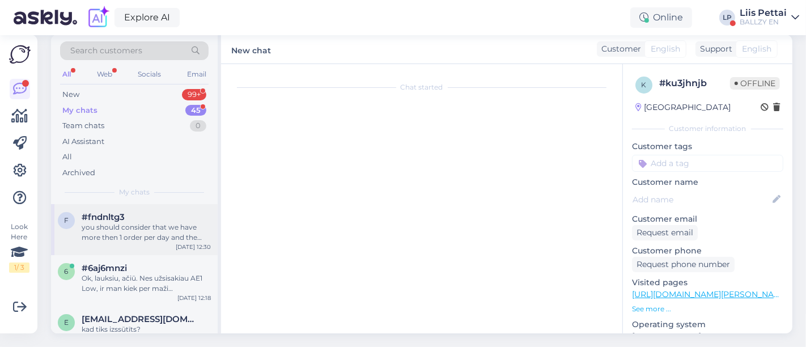
scroll to position [875, 0]
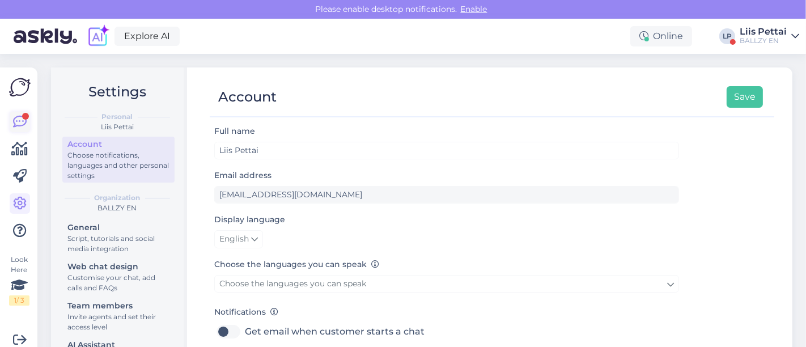
click at [25, 117] on div at bounding box center [25, 116] width 7 height 7
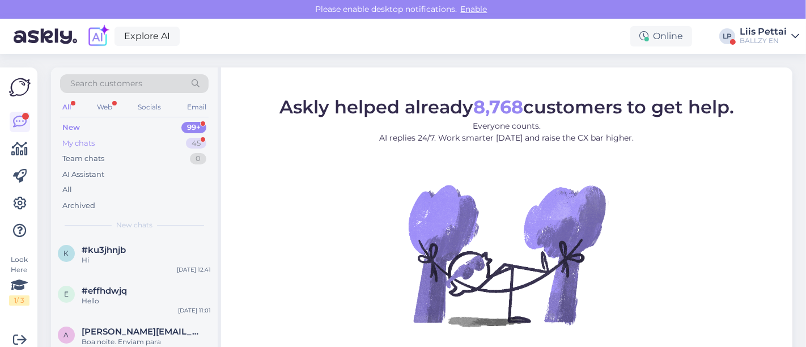
click at [79, 140] on div "My chats" at bounding box center [78, 143] width 32 height 11
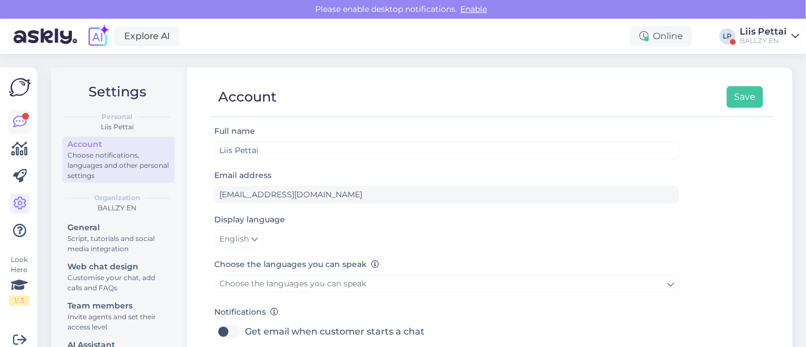
click at [10, 127] on link at bounding box center [20, 122] width 20 height 20
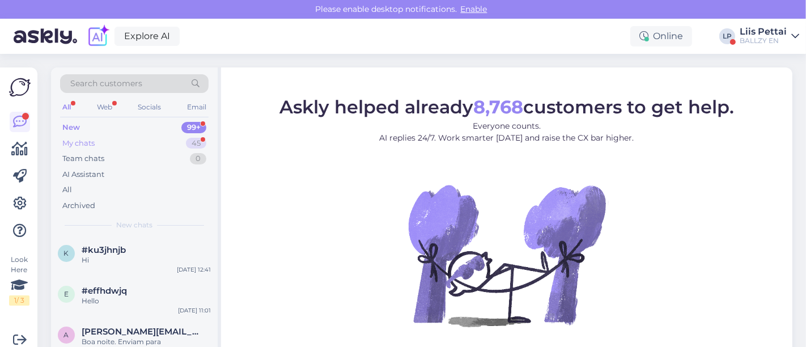
click at [96, 145] on div "My chats 45" at bounding box center [134, 143] width 148 height 16
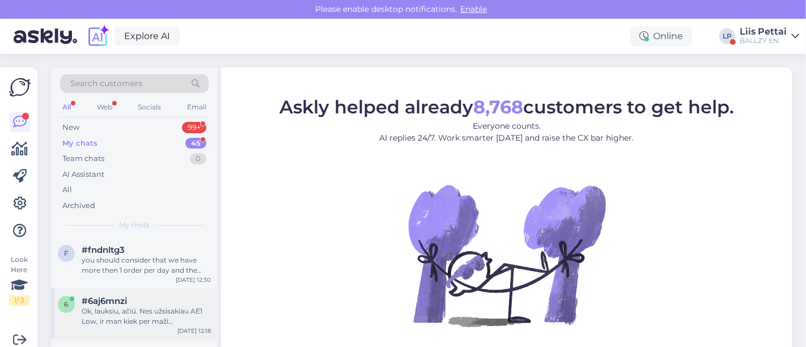
click at [97, 256] on div "you should consider that we have more then 1 order per day and the timeline 1-7…" at bounding box center [146, 265] width 129 height 20
